Goal: Transaction & Acquisition: Purchase product/service

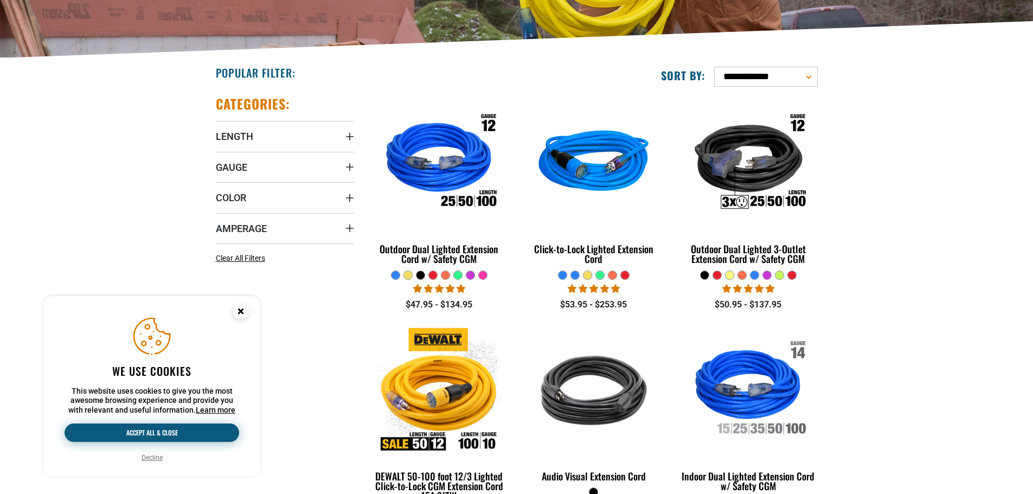
click at [175, 430] on button "Accept all & close" at bounding box center [152, 433] width 175 height 18
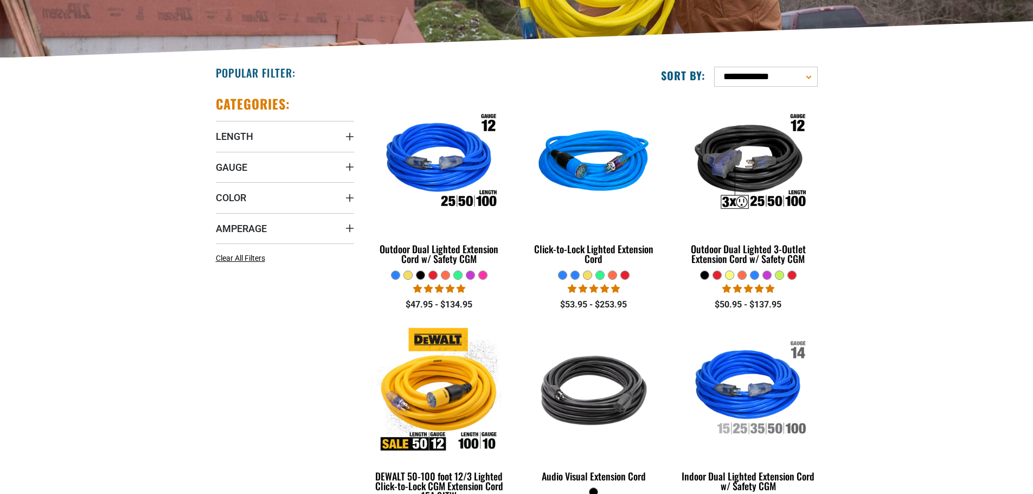
click at [348, 138] on icon "Length" at bounding box center [350, 136] width 9 height 9
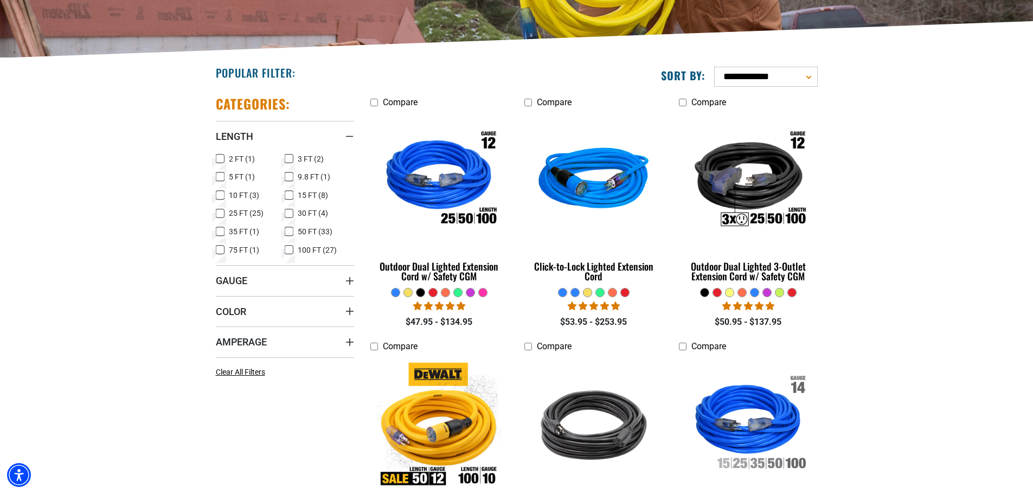
click at [288, 194] on icon at bounding box center [289, 195] width 9 height 14
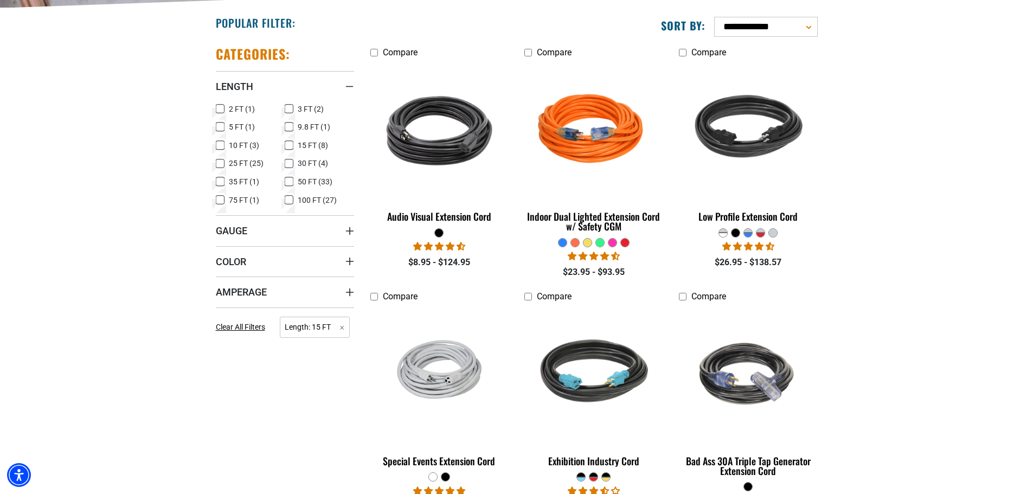
scroll to position [271, 0]
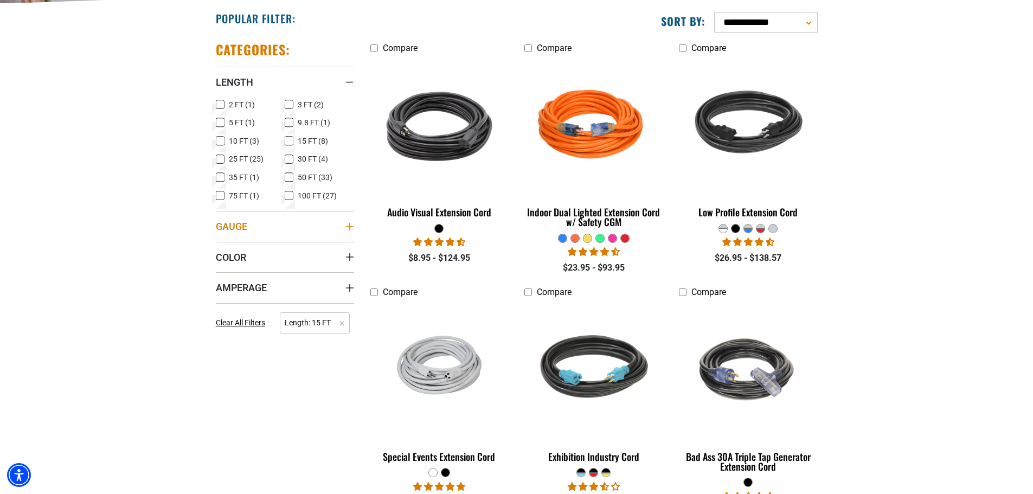
click at [347, 229] on icon "Gauge" at bounding box center [350, 226] width 9 height 9
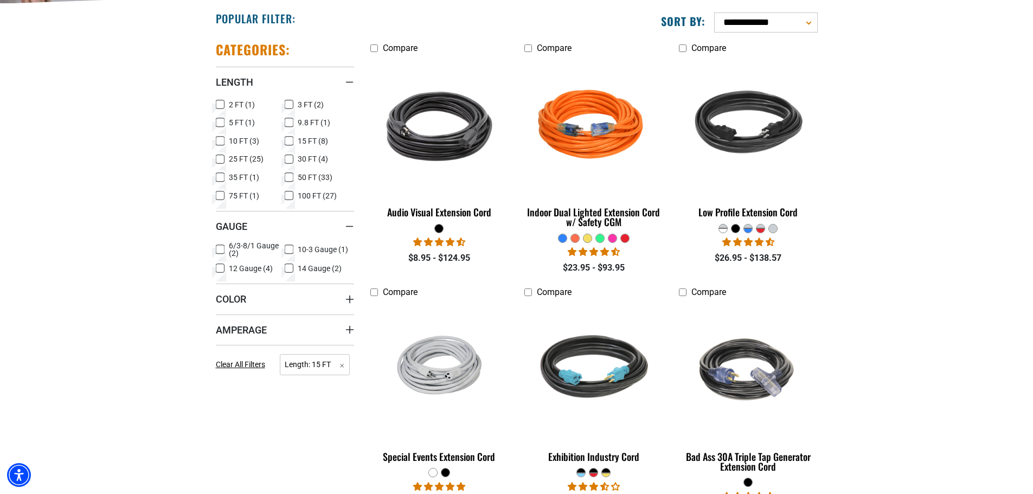
click at [291, 249] on icon at bounding box center [289, 249] width 9 height 14
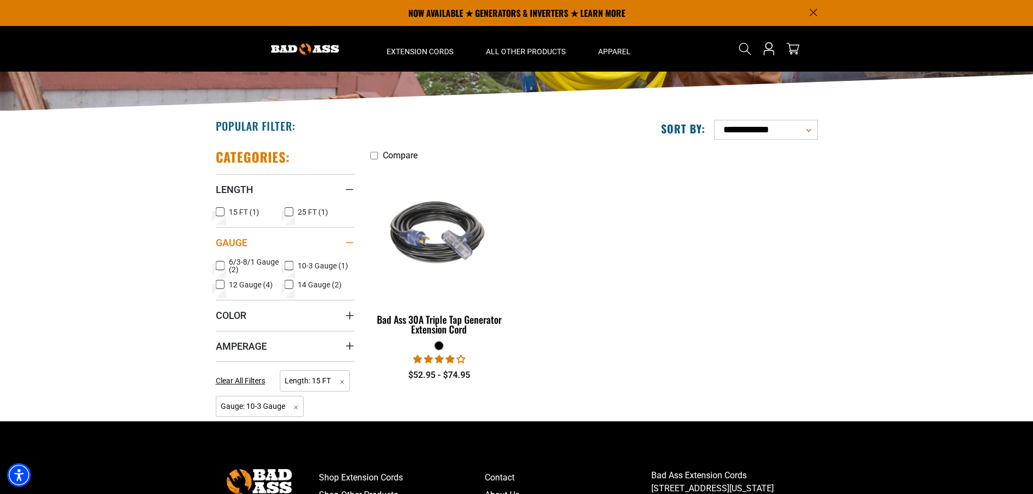
scroll to position [163, 0]
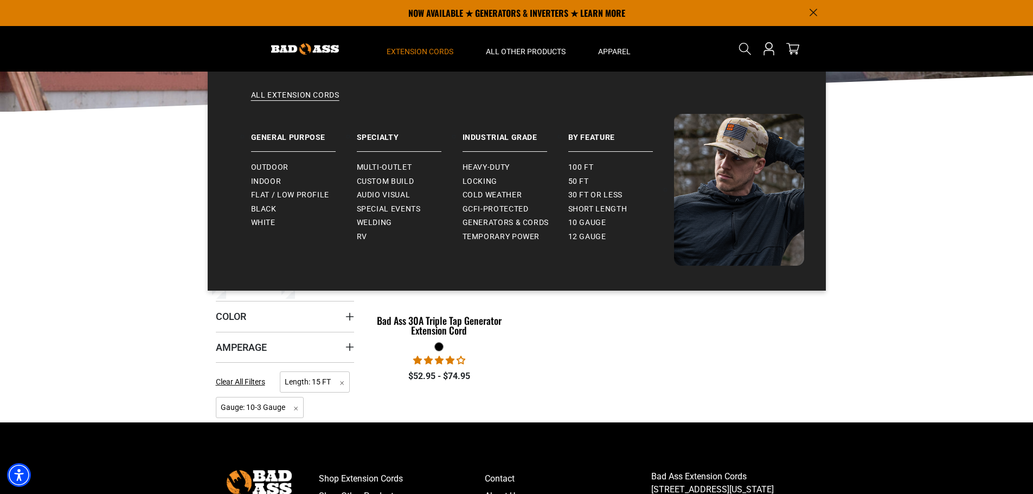
click at [395, 51] on span "Extension Cords" at bounding box center [420, 52] width 67 height 10
click at [277, 168] on span "Outdoor" at bounding box center [269, 168] width 37 height 10
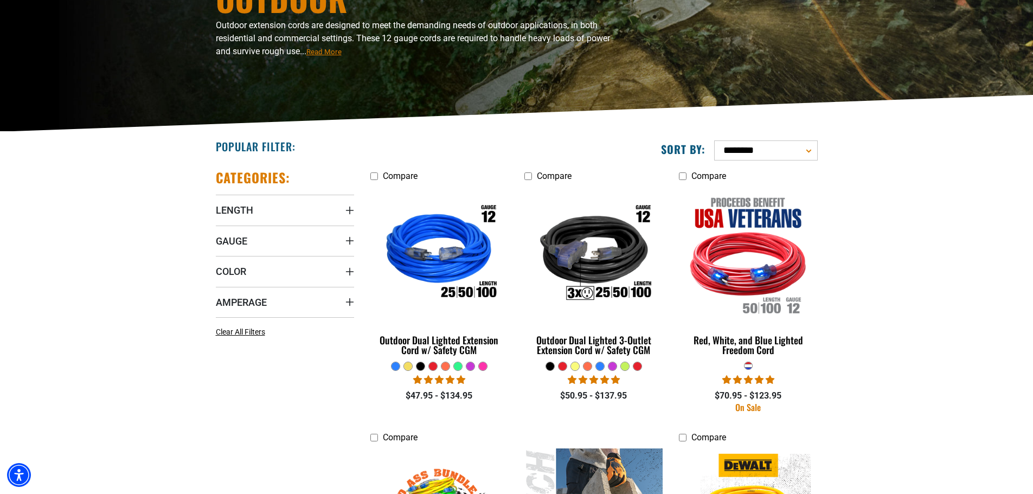
scroll to position [163, 0]
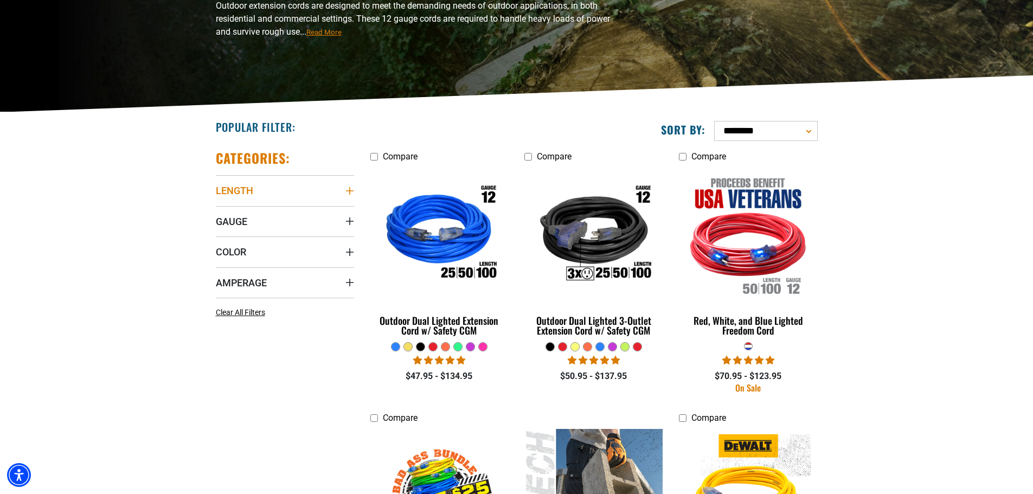
click at [346, 189] on icon "Length" at bounding box center [350, 191] width 9 height 9
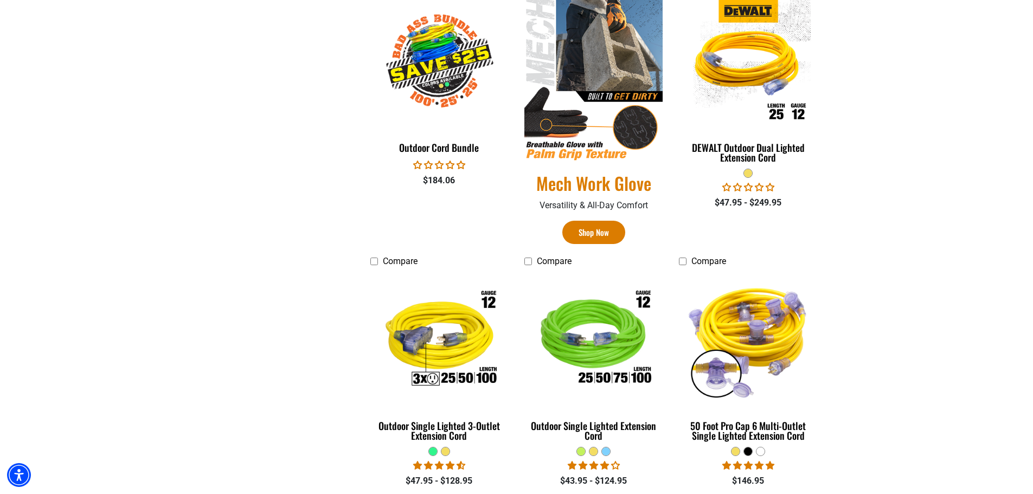
scroll to position [651, 0]
